Goal: Task Accomplishment & Management: Manage account settings

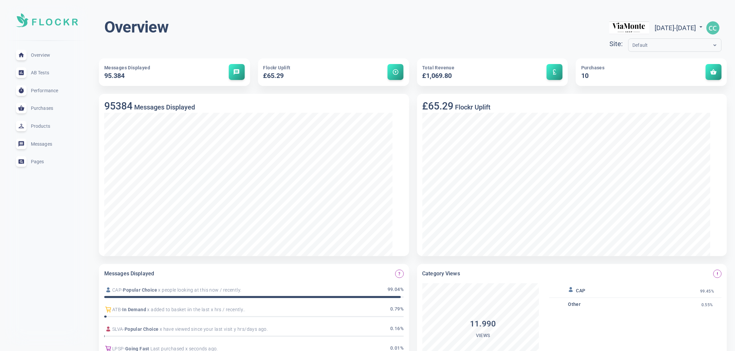
click at [713, 31] on img "button" at bounding box center [713, 27] width 13 height 13
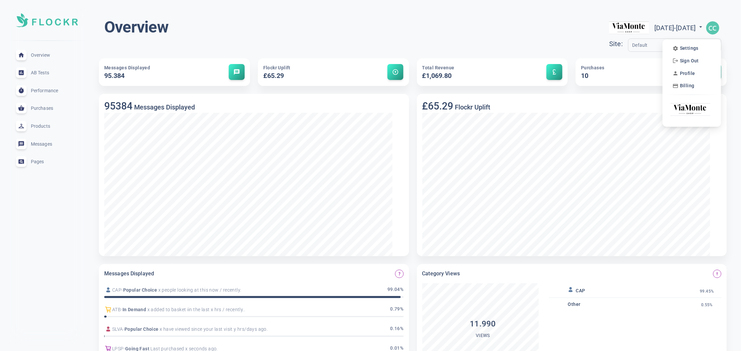
click at [699, 29] on div at bounding box center [370, 175] width 741 height 351
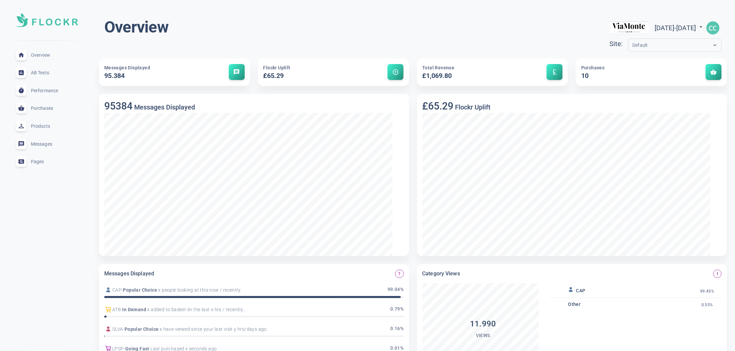
click at [699, 29] on icon at bounding box center [701, 27] width 7 height 7
select select "8"
select select "2025"
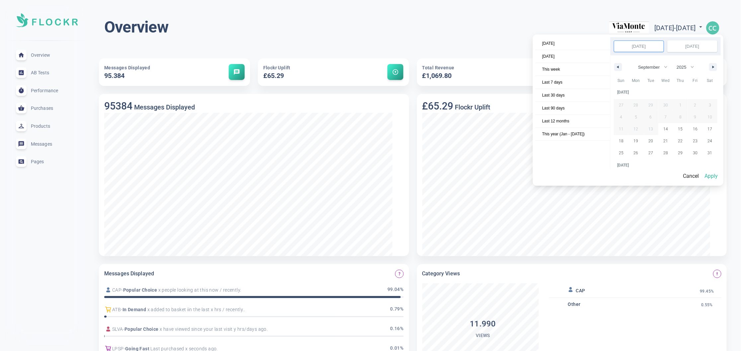
scroll to position [91021, 0]
click at [699, 29] on div at bounding box center [370, 175] width 741 height 351
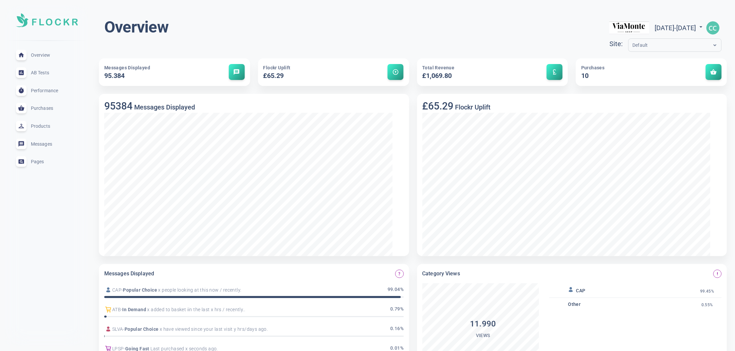
click at [710, 30] on img "button" at bounding box center [713, 27] width 13 height 13
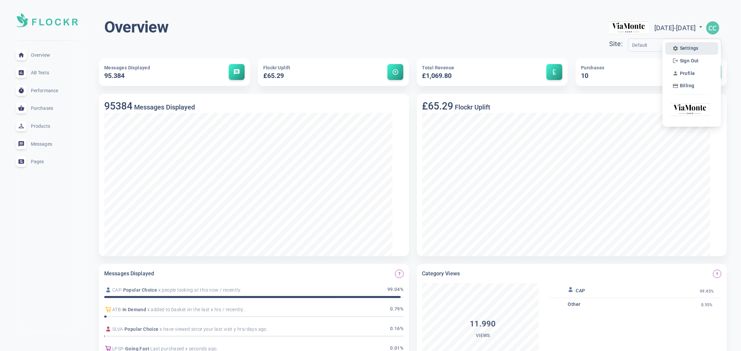
click at [685, 51] on span "Settings" at bounding box center [689, 49] width 19 height 6
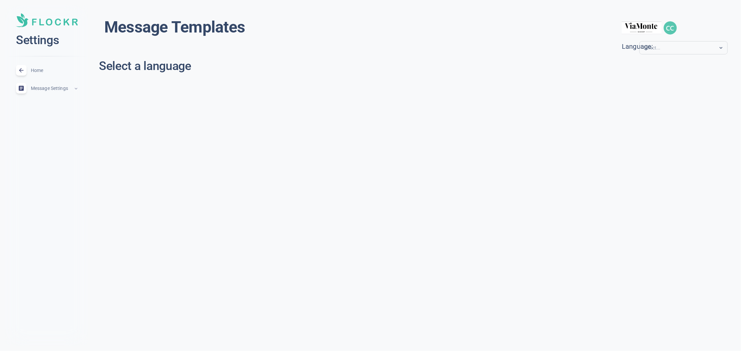
click at [45, 88] on span "Message Settings" at bounding box center [52, 88] width 43 height 0
click at [666, 52] on input "text" at bounding box center [670, 48] width 53 height 8
click at [648, 95] on div "it" at bounding box center [683, 89] width 83 height 11
click at [218, 105] on button "default" at bounding box center [202, 99] width 205 height 11
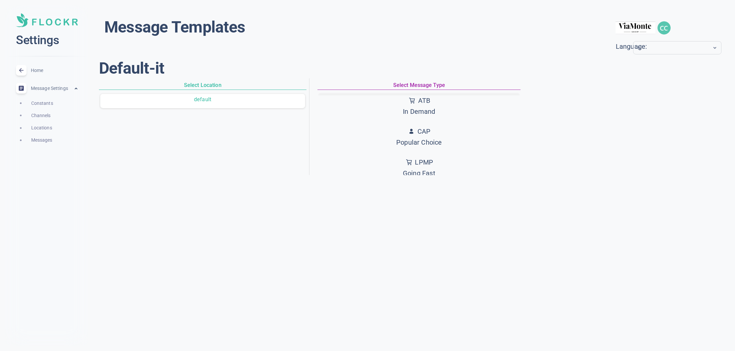
click at [368, 45] on div "Message Templates menu Language: it" at bounding box center [413, 35] width 618 height 37
click at [48, 107] on span "Constants" at bounding box center [54, 104] width 47 height 8
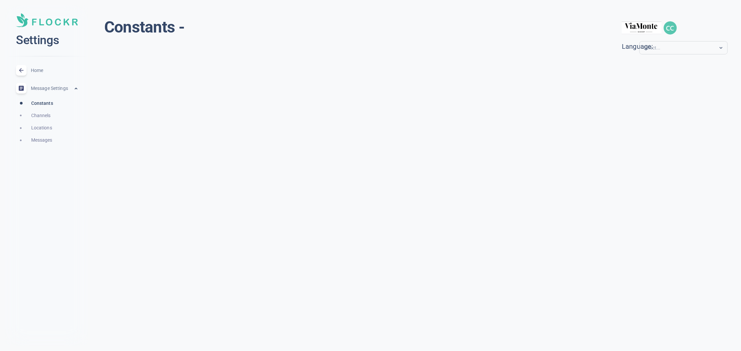
click at [48, 120] on span "Channels" at bounding box center [54, 116] width 47 height 8
click at [50, 107] on span "Constants" at bounding box center [54, 104] width 47 height 8
click at [46, 120] on span "Channels" at bounding box center [54, 116] width 47 height 8
click at [221, 53] on h6 "Select Location" at bounding box center [204, 49] width 210 height 9
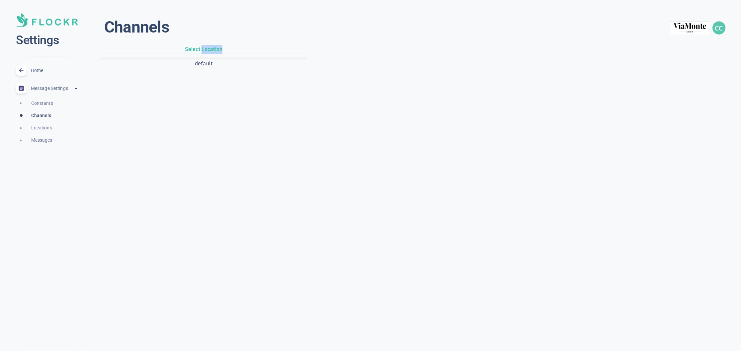
click at [284, 69] on button "default" at bounding box center [203, 63] width 207 height 11
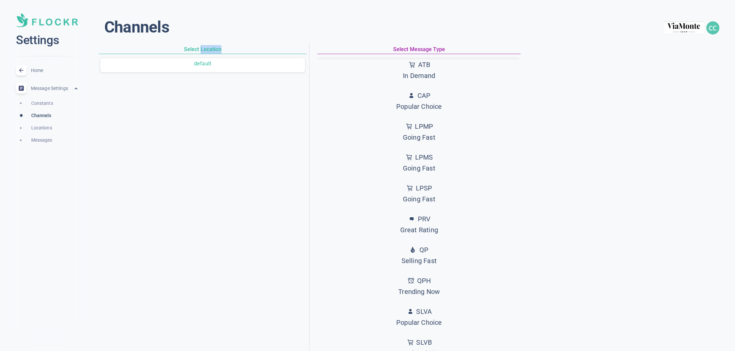
click at [54, 132] on span "Locations" at bounding box center [54, 128] width 47 height 8
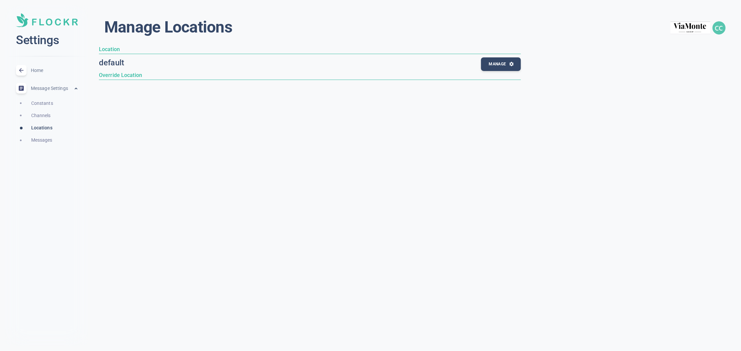
click at [61, 88] on span "Message Settings" at bounding box center [52, 88] width 43 height 0
click at [23, 73] on icon at bounding box center [21, 70] width 4 height 4
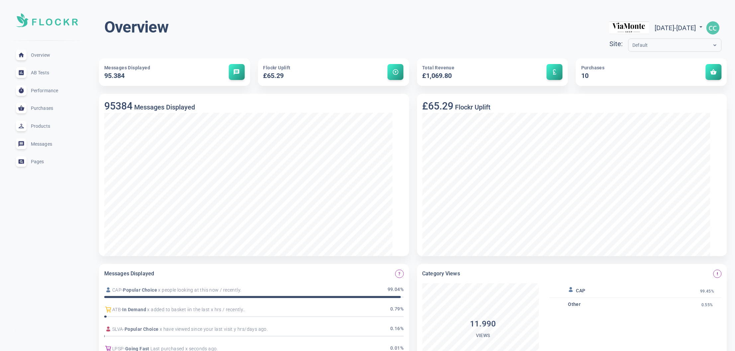
click at [712, 30] on img "button" at bounding box center [713, 27] width 13 height 13
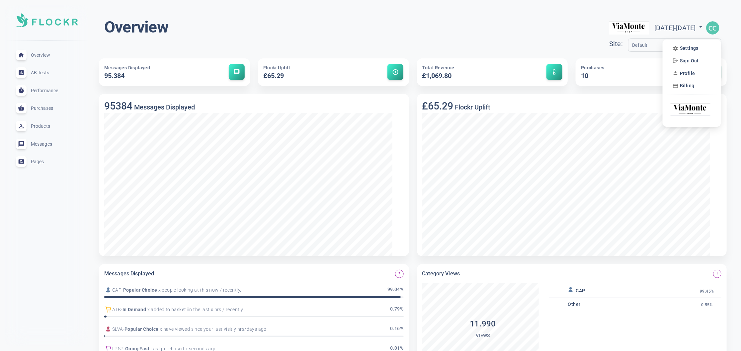
click at [710, 30] on div at bounding box center [370, 175] width 741 height 351
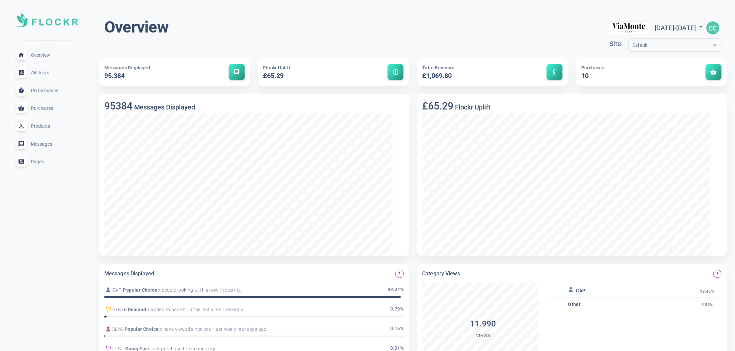
click at [711, 31] on img "button" at bounding box center [713, 27] width 13 height 13
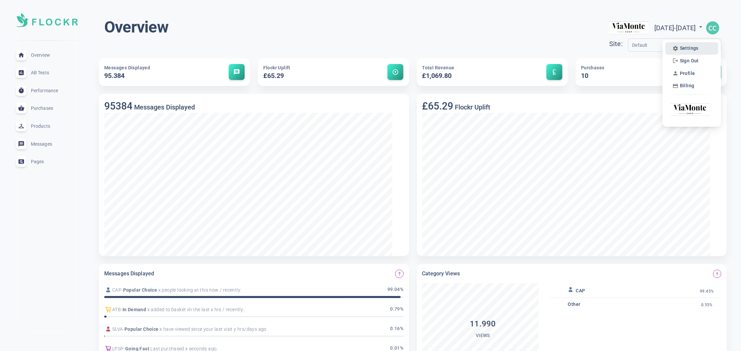
click at [690, 51] on span "Settings" at bounding box center [689, 49] width 19 height 6
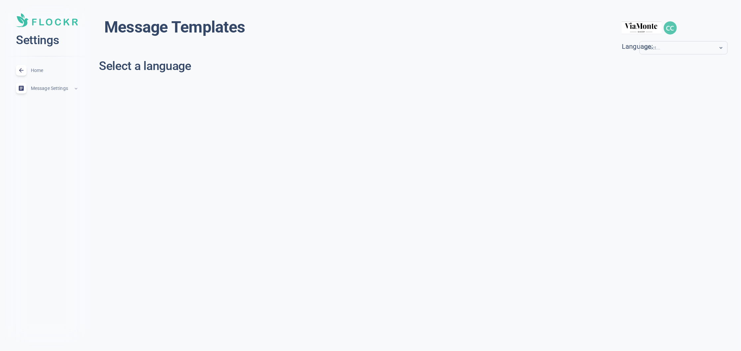
click at [51, 88] on span "Message Settings" at bounding box center [52, 88] width 43 height 0
click at [669, 51] on input "text" at bounding box center [670, 48] width 53 height 8
click at [642, 95] on div "it" at bounding box center [683, 89] width 83 height 11
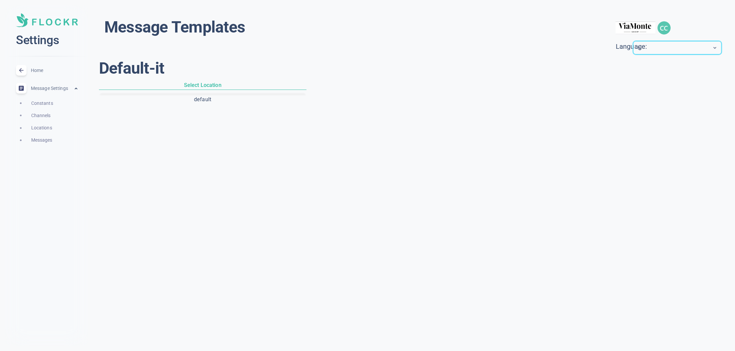
click at [544, 14] on header "Message Templates menu Language: option it, selected. Select is focused ,type t…" at bounding box center [413, 35] width 628 height 45
click at [25, 74] on icon at bounding box center [21, 70] width 7 height 7
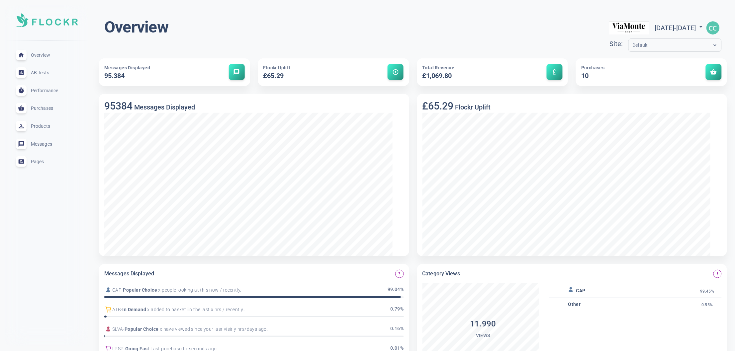
click at [700, 28] on icon at bounding box center [701, 26] width 3 height 1
select select "8"
select select "2025"
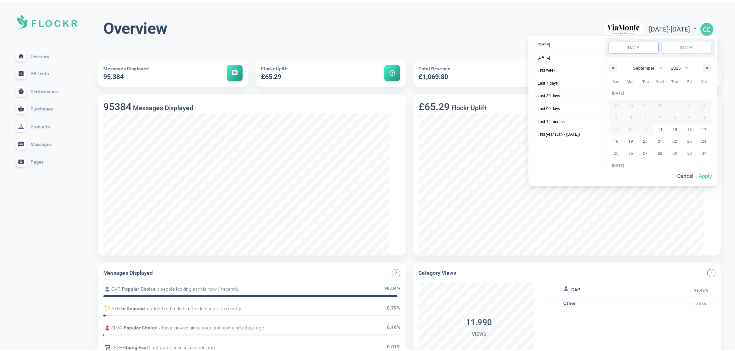
scroll to position [91021, 0]
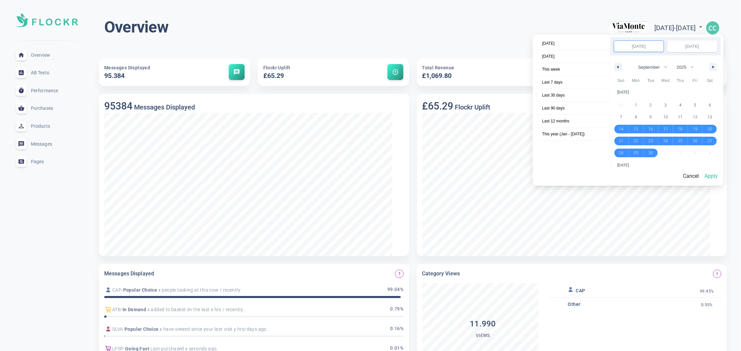
click at [718, 29] on div at bounding box center [370, 175] width 741 height 351
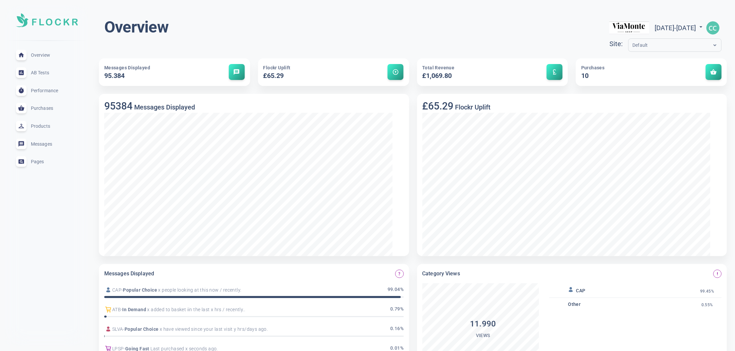
click at [713, 29] on img "button" at bounding box center [713, 27] width 13 height 13
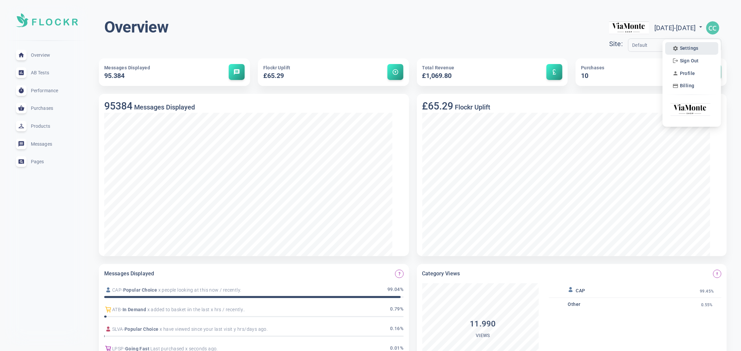
click at [696, 49] on span "Settings" at bounding box center [689, 49] width 19 height 6
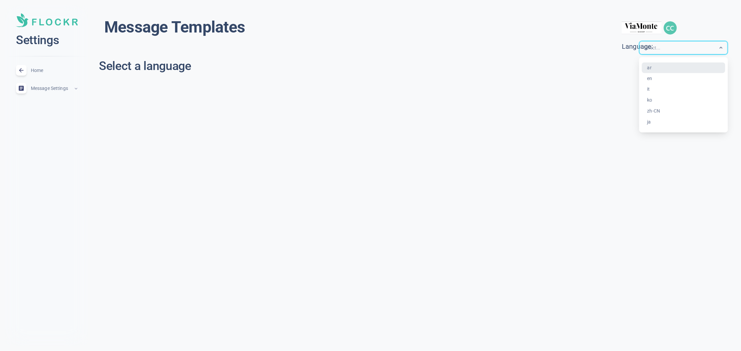
click at [644, 52] on input "text" at bounding box center [670, 48] width 53 height 8
click at [642, 95] on div "it" at bounding box center [683, 89] width 83 height 11
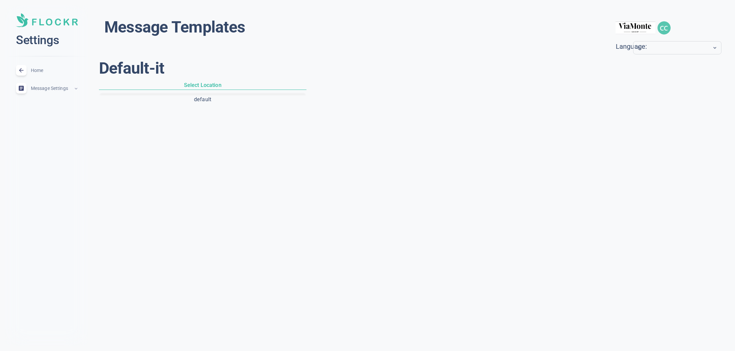
click at [221, 90] on h6 "Select Location" at bounding box center [203, 85] width 208 height 9
click at [44, 88] on span "Message Settings" at bounding box center [52, 88] width 43 height 0
click at [45, 107] on span "Constants" at bounding box center [54, 104] width 47 height 8
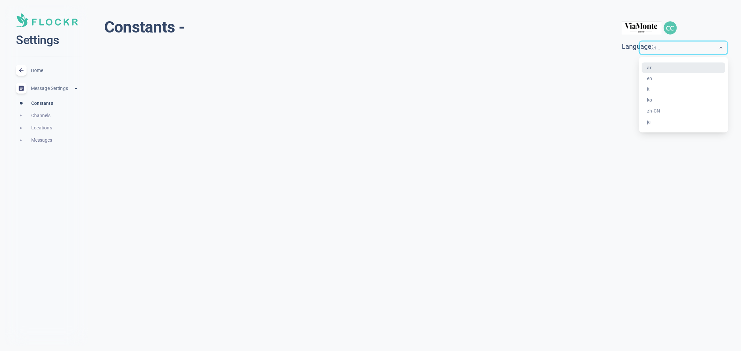
click at [644, 50] on input "text" at bounding box center [670, 48] width 53 height 8
click at [642, 95] on div "it" at bounding box center [683, 89] width 83 height 11
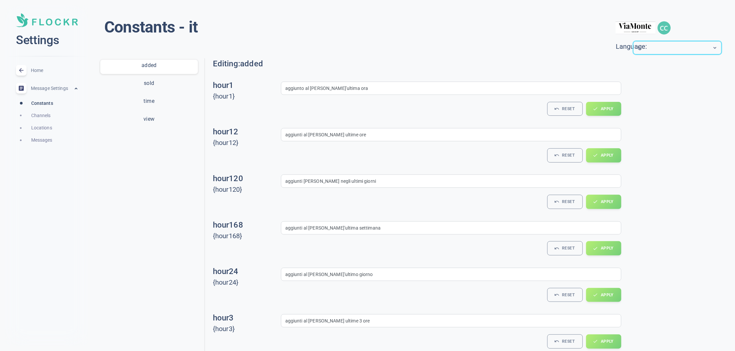
click at [169, 89] on button "sold" at bounding box center [149, 83] width 98 height 11
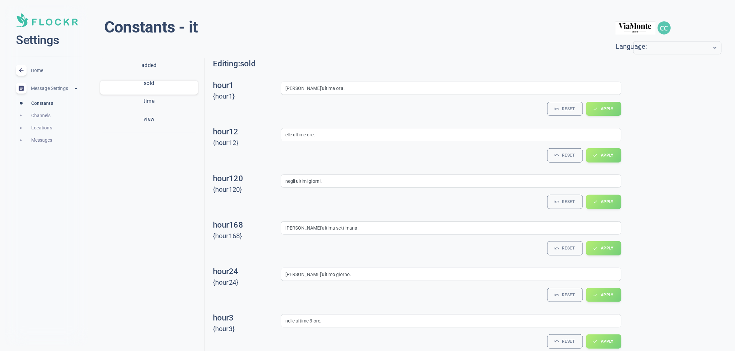
click at [173, 107] on button "time" at bounding box center [149, 101] width 98 height 11
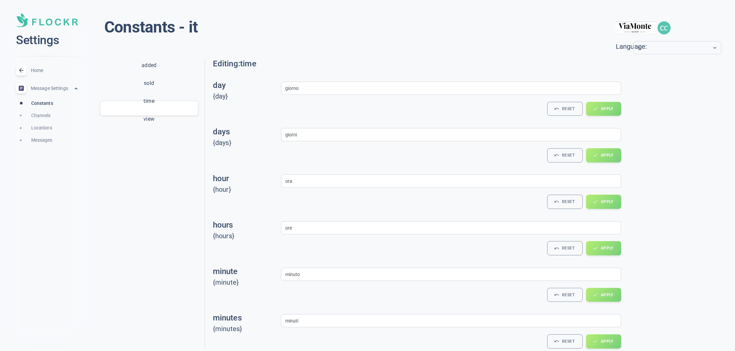
click at [170, 125] on button "view" at bounding box center [149, 119] width 98 height 11
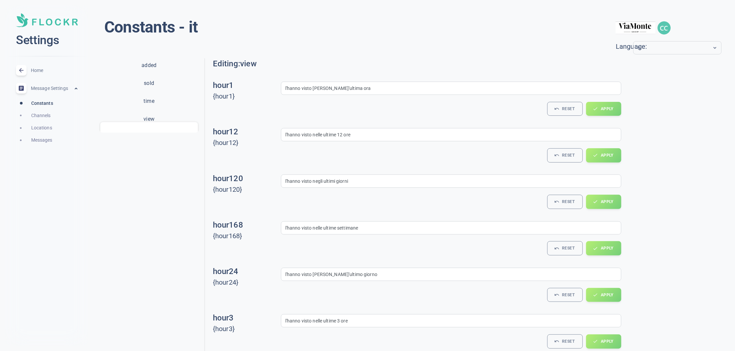
click at [46, 120] on span "Channels" at bounding box center [54, 116] width 47 height 8
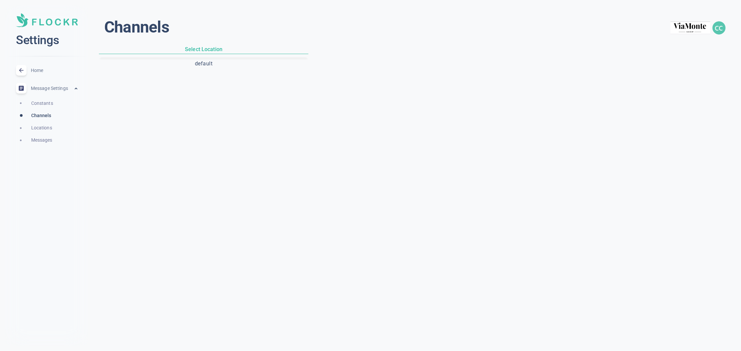
click at [219, 54] on h6 "Select Location" at bounding box center [204, 49] width 210 height 9
click at [49, 132] on span "Locations" at bounding box center [54, 128] width 47 height 8
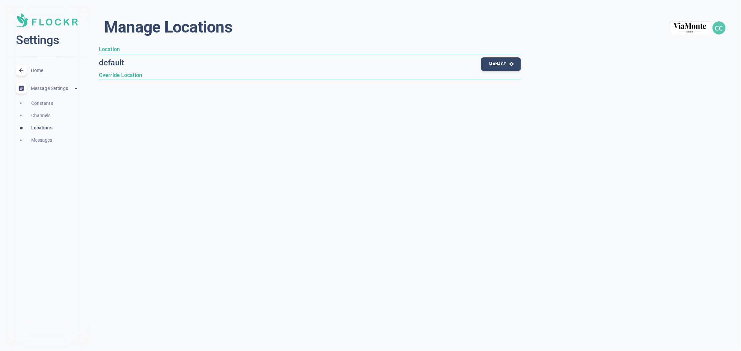
click at [48, 144] on span "Messages" at bounding box center [54, 141] width 47 height 8
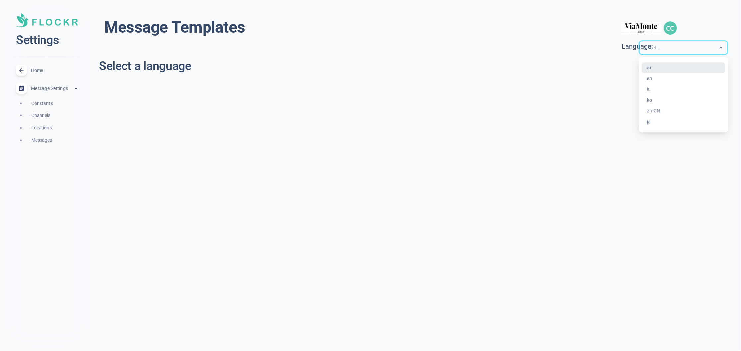
click at [670, 50] on input "text" at bounding box center [670, 48] width 53 height 8
click at [642, 95] on div "it" at bounding box center [683, 89] width 83 height 11
click at [227, 90] on h6 "Select Location" at bounding box center [203, 85] width 208 height 9
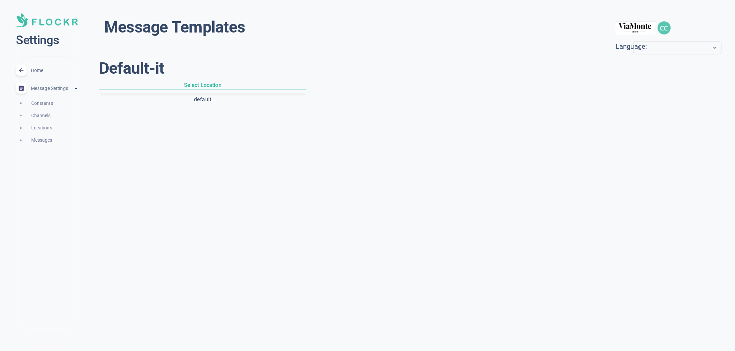
click at [220, 105] on button "default" at bounding box center [202, 99] width 205 height 11
click at [220, 90] on h6 "Select Location" at bounding box center [203, 85] width 208 height 9
click at [253, 90] on h6 "Select Location" at bounding box center [203, 85] width 208 height 9
click at [45, 144] on span "Messages" at bounding box center [54, 141] width 47 height 8
click at [46, 132] on span "Locations" at bounding box center [54, 128] width 47 height 8
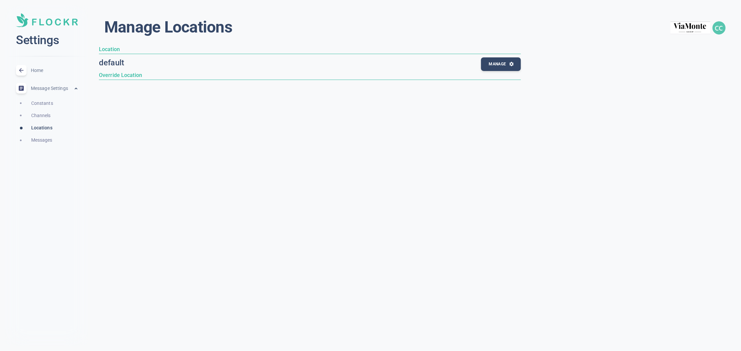
click at [45, 120] on span "Channels" at bounding box center [54, 116] width 47 height 8
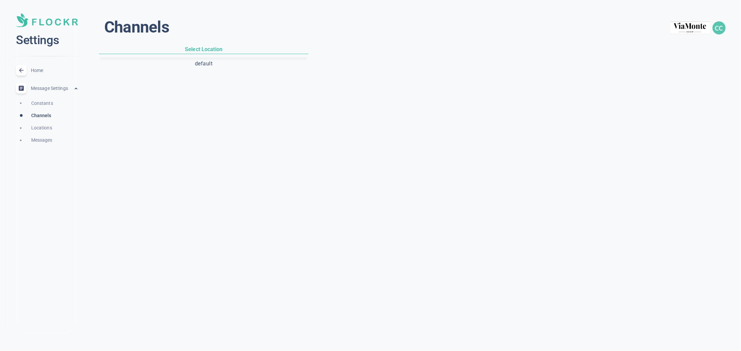
click at [222, 69] on button "default" at bounding box center [203, 63] width 207 height 11
